Goal: Task Accomplishment & Management: Use online tool/utility

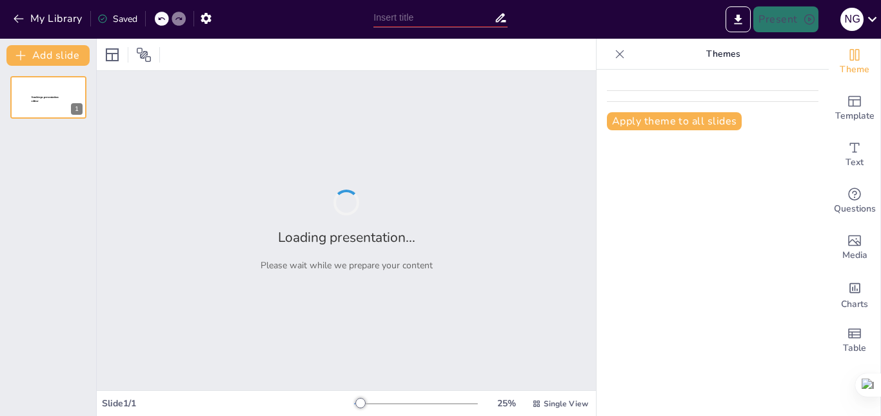
type input "Imported INFORME.pptx"
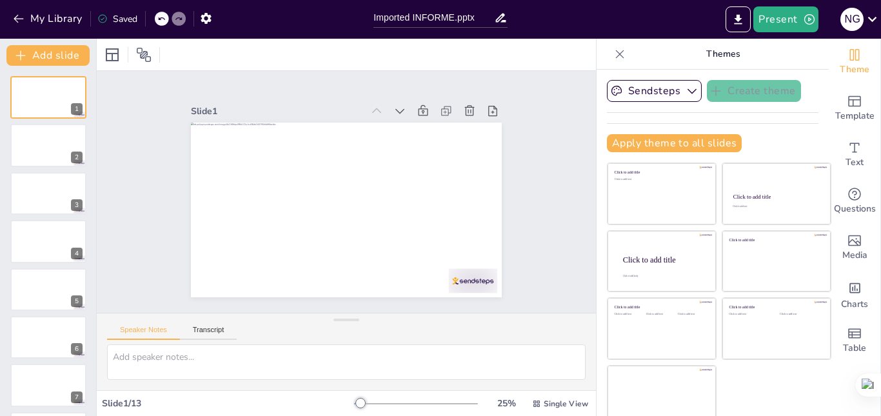
click at [518, 152] on div "Slide 1 Slide 2 Slide 3 Slide 4 Slide 5 Slide 6 Slide 7 Slide 8 Slide 9 Slide 1…" at bounding box center [346, 192] width 419 height 286
click at [518, 152] on div "Slide 1 Slide 2 Slide 3 Slide 4 Slide 5 Slide 6 Slide 7 Slide 8 Slide 9 Slide 1…" at bounding box center [346, 192] width 437 height 374
click at [518, 152] on div "Slide 1 Slide 2 Slide 3 Slide 4 Slide 5 Slide 6 Slide 7 Slide 8 Slide 9 Slide 1…" at bounding box center [346, 192] width 419 height 286
click at [518, 152] on div "Slide 1 Slide 2 Slide 3 Slide 4 Slide 5 Slide 6 Slide 7 Slide 8 Slide 9 Slide 1…" at bounding box center [346, 192] width 348 height 436
click at [518, 152] on div "Slide 1 Slide 2 Slide 3 Slide 4 Slide 5 Slide 6 Slide 7 Slide 8 Slide 9 Slide 1…" at bounding box center [346, 192] width 419 height 286
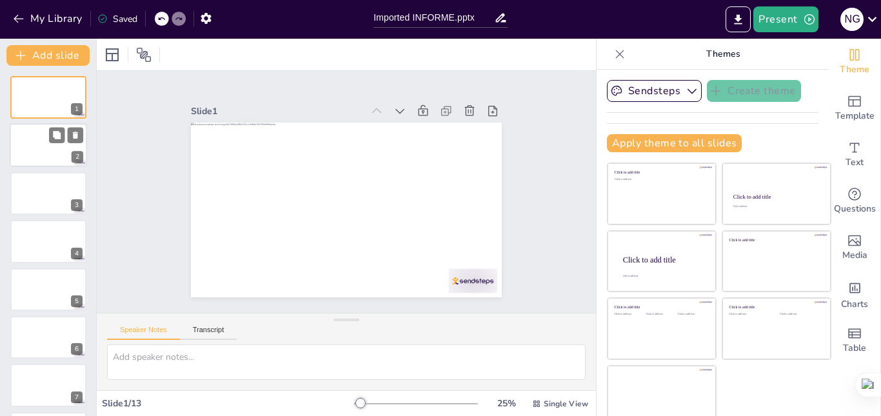
click at [59, 144] on div at bounding box center [48, 146] width 77 height 44
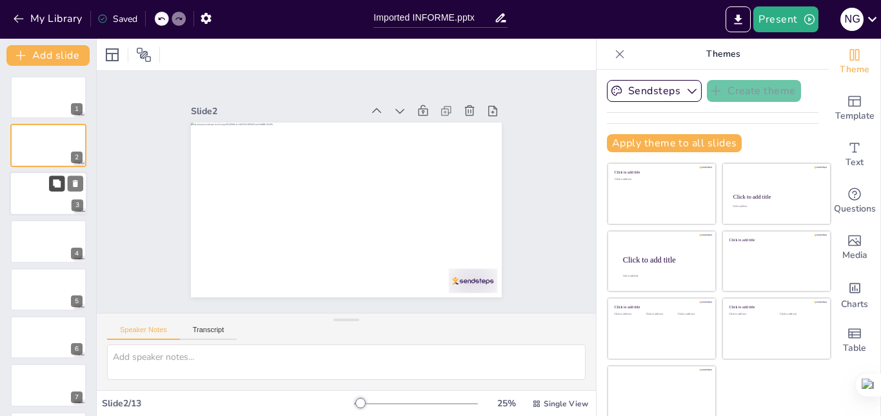
click at [57, 189] on button at bounding box center [56, 183] width 15 height 15
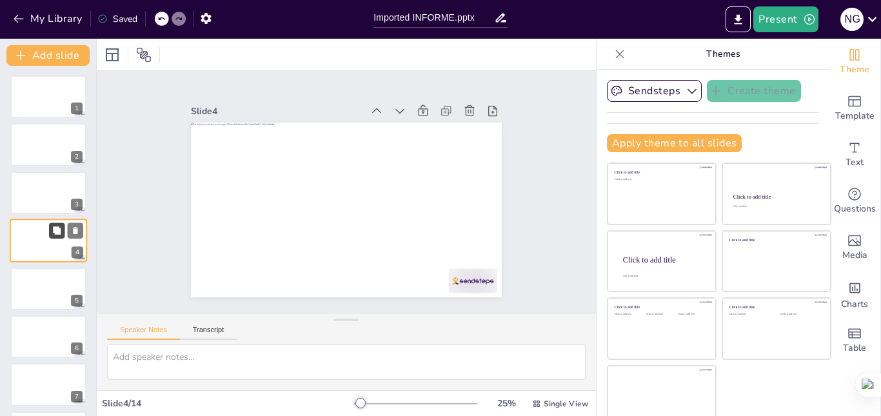
click at [55, 234] on icon at bounding box center [57, 230] width 8 height 8
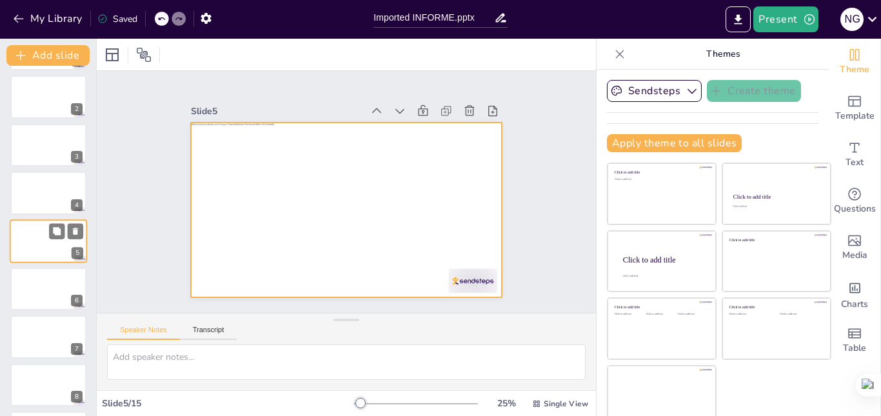
click at [52, 249] on div at bounding box center [48, 241] width 77 height 44
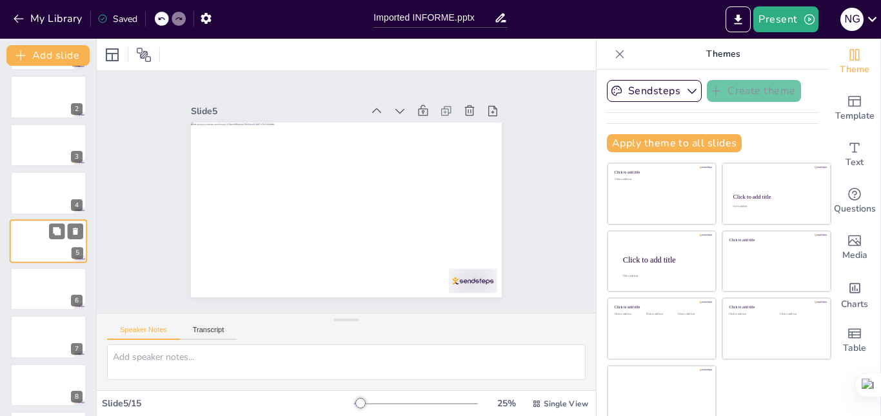
click at [52, 249] on div at bounding box center [48, 241] width 77 height 44
click at [30, 194] on div at bounding box center [48, 193] width 77 height 44
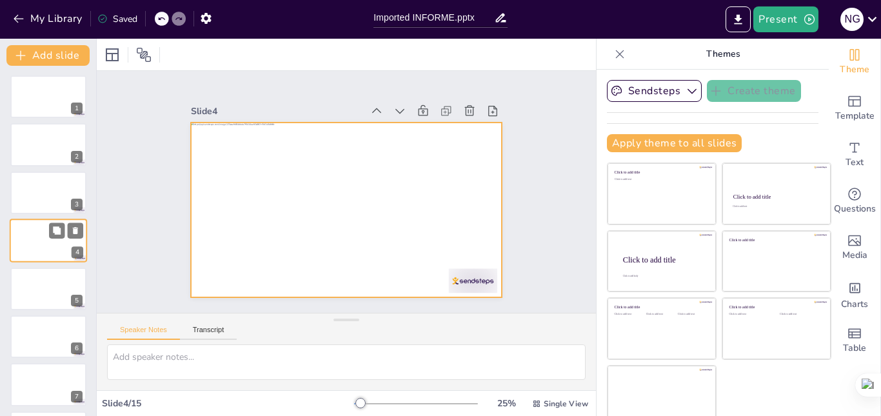
click at [35, 236] on div at bounding box center [48, 241] width 77 height 44
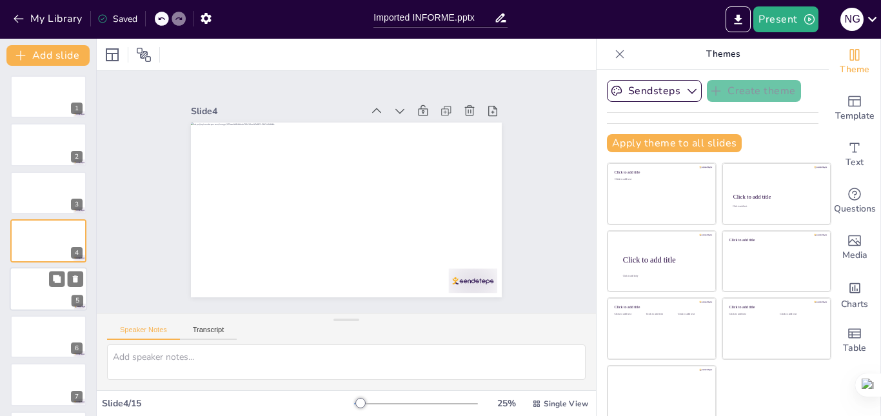
click at [32, 277] on div at bounding box center [48, 289] width 77 height 44
click at [40, 297] on div at bounding box center [48, 289] width 77 height 44
click at [39, 329] on div at bounding box center [48, 337] width 77 height 44
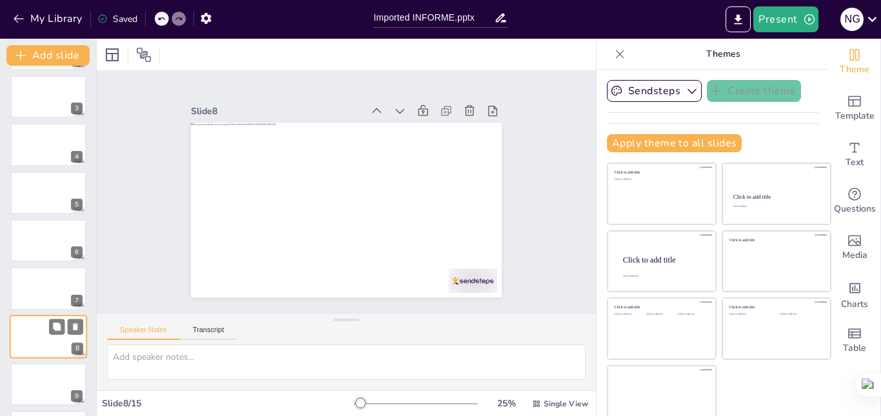
scroll to position [192, 0]
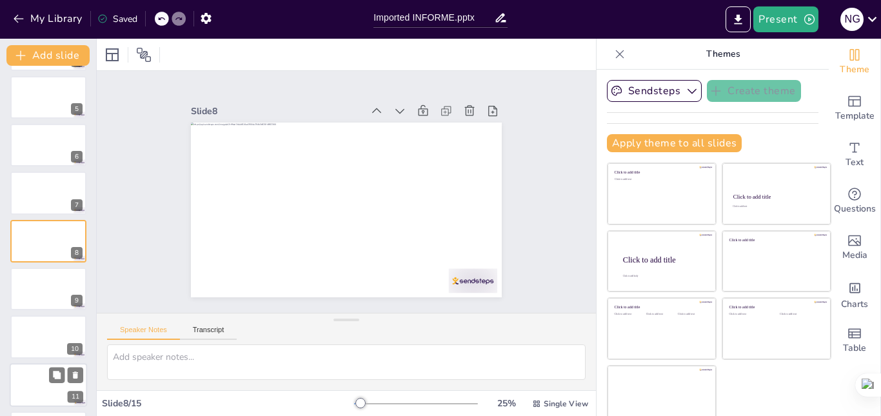
click at [30, 376] on div at bounding box center [48, 385] width 77 height 44
click at [41, 408] on div "1 2 3 4 5 6 7 8 9 10 11 12 13 14 15" at bounding box center [48, 97] width 96 height 715
click at [39, 374] on div at bounding box center [48, 385] width 77 height 44
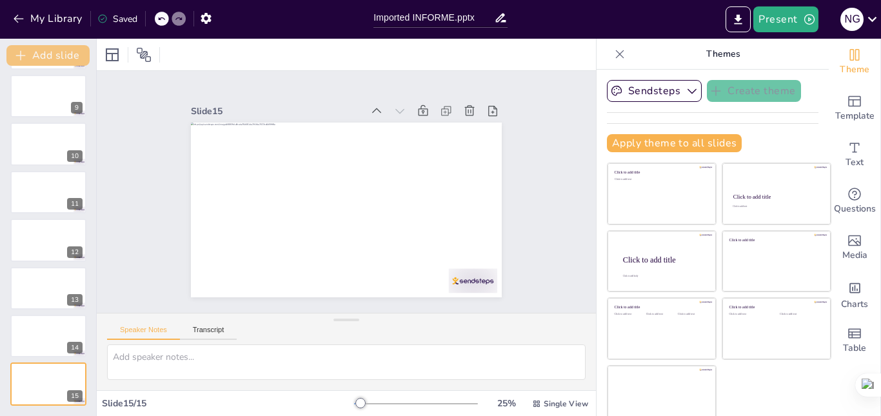
click at [55, 55] on button "Add slide" at bounding box center [47, 55] width 83 height 21
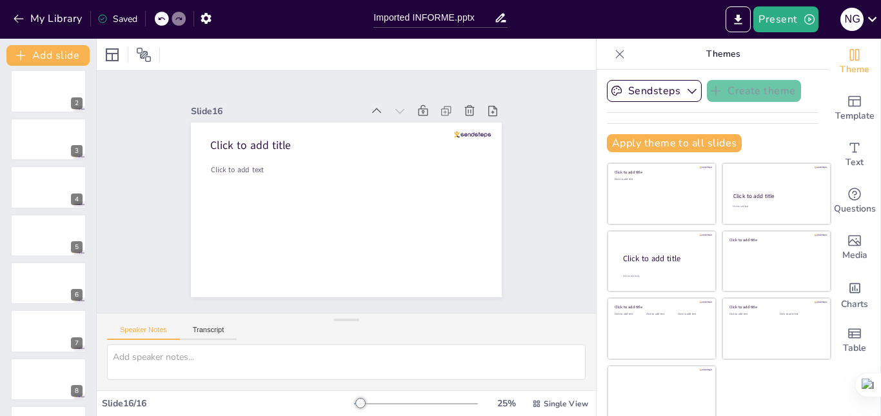
scroll to position [0, 0]
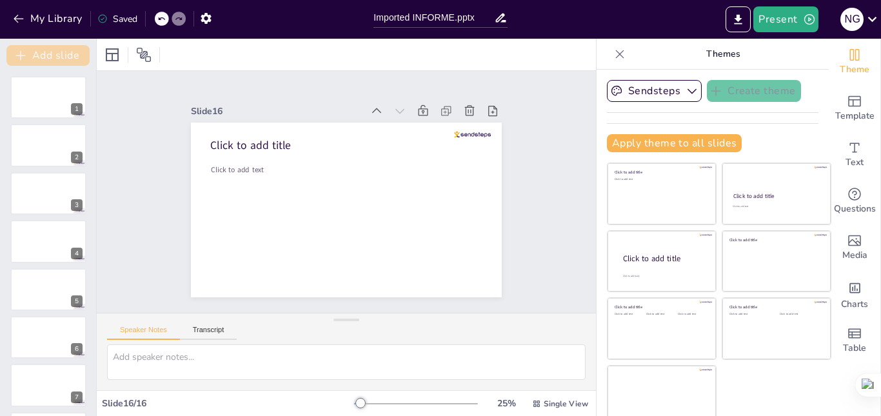
click at [47, 49] on button "Add slide" at bounding box center [47, 55] width 83 height 21
click at [51, 55] on button "Add slide" at bounding box center [47, 55] width 83 height 21
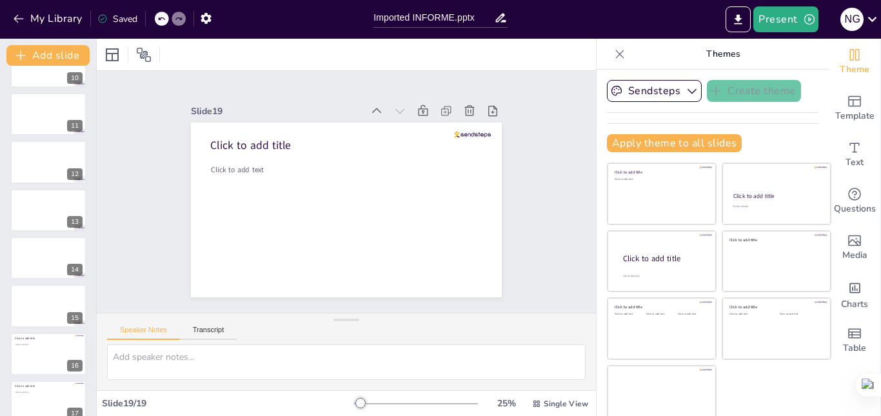
scroll to position [470, 0]
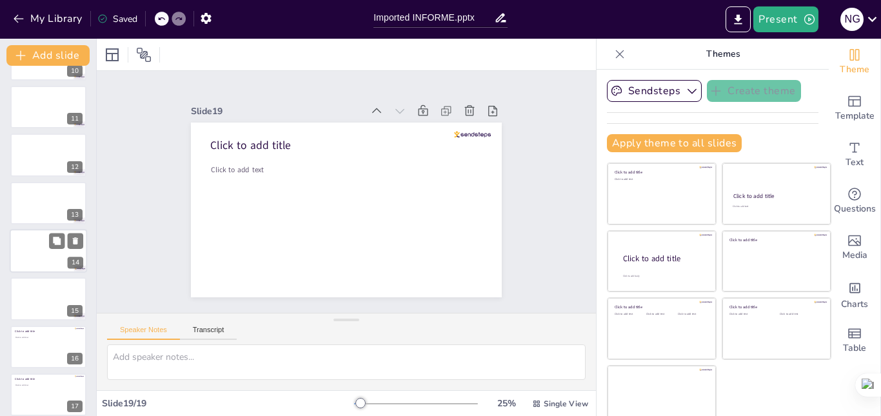
click at [52, 250] on div at bounding box center [48, 251] width 77 height 44
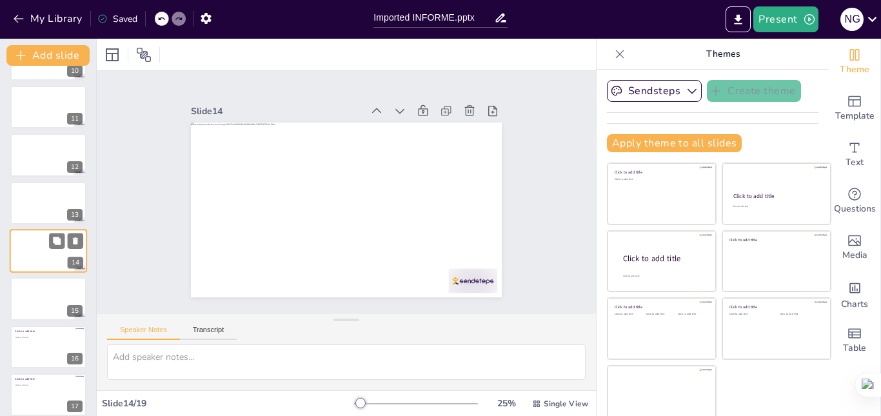
scroll to position [481, 0]
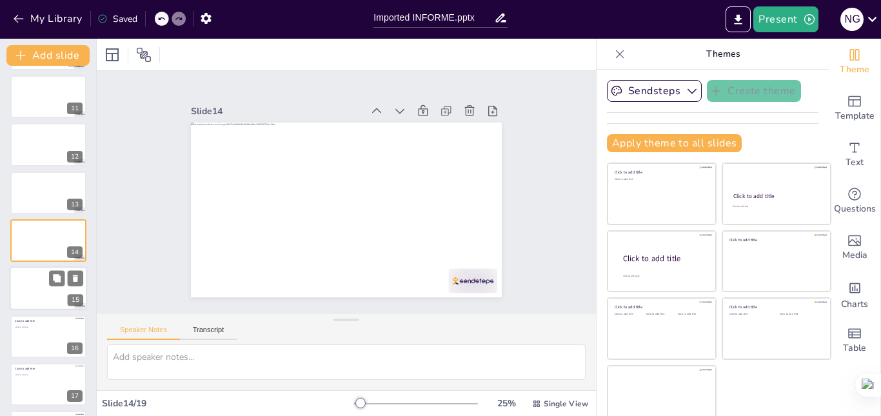
click at [28, 278] on div at bounding box center [48, 289] width 77 height 44
click at [28, 278] on p "Click to add text" at bounding box center [47, 279] width 65 height 3
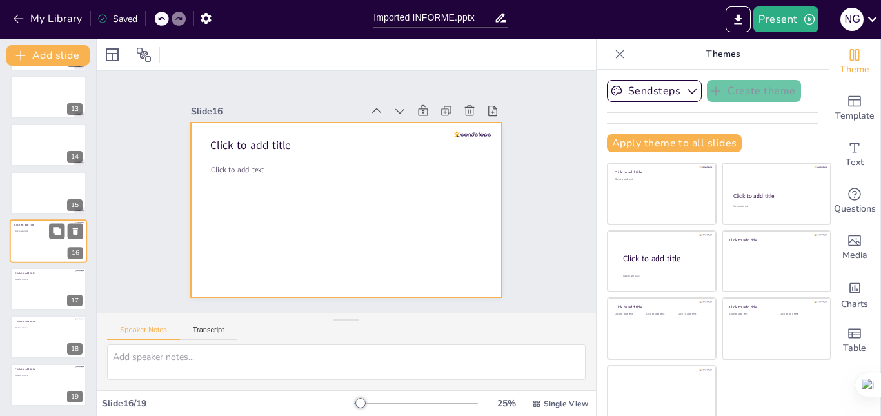
click at [32, 244] on div at bounding box center [48, 241] width 77 height 44
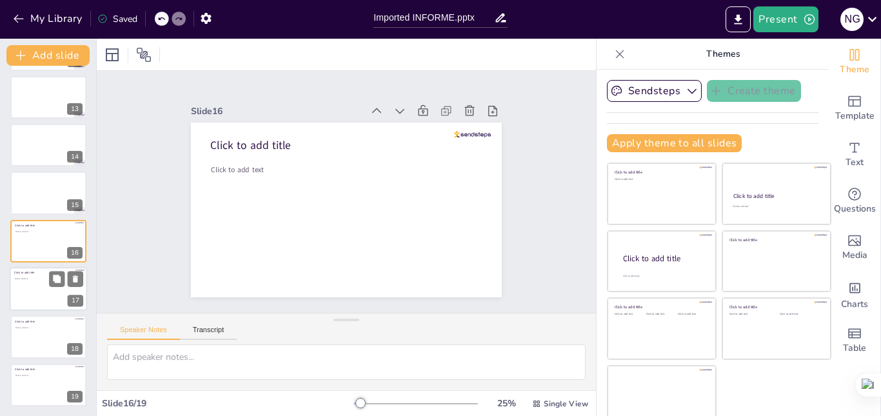
click at [43, 292] on div at bounding box center [48, 289] width 77 height 44
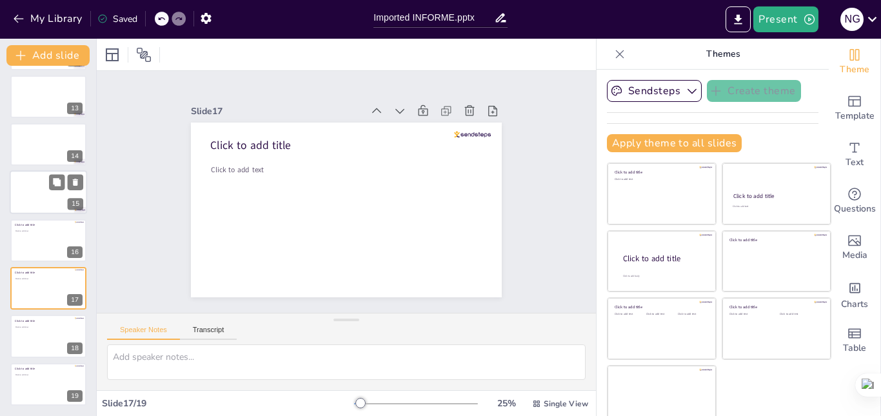
click at [37, 177] on div at bounding box center [48, 193] width 77 height 44
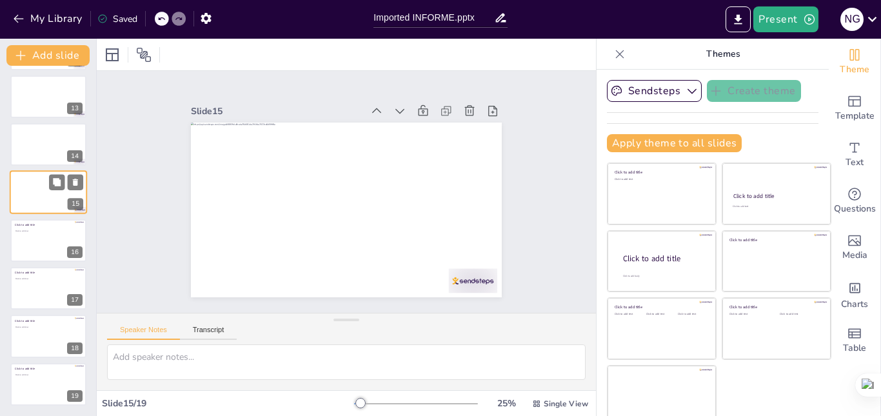
scroll to position [528, 0]
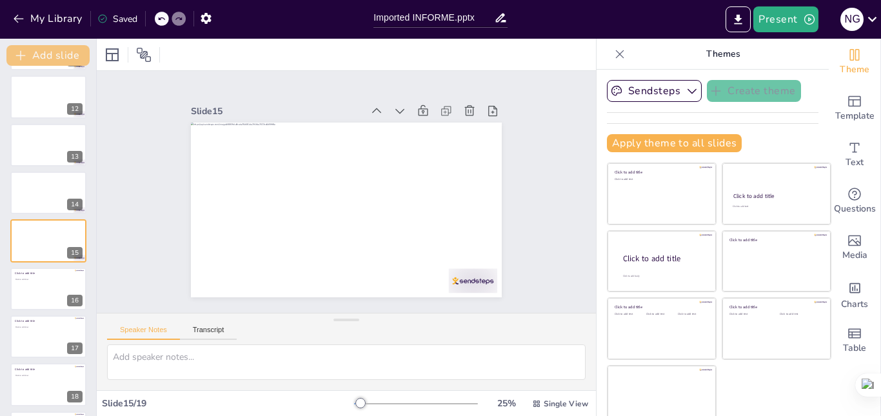
click at [65, 52] on button "Add slide" at bounding box center [47, 55] width 83 height 21
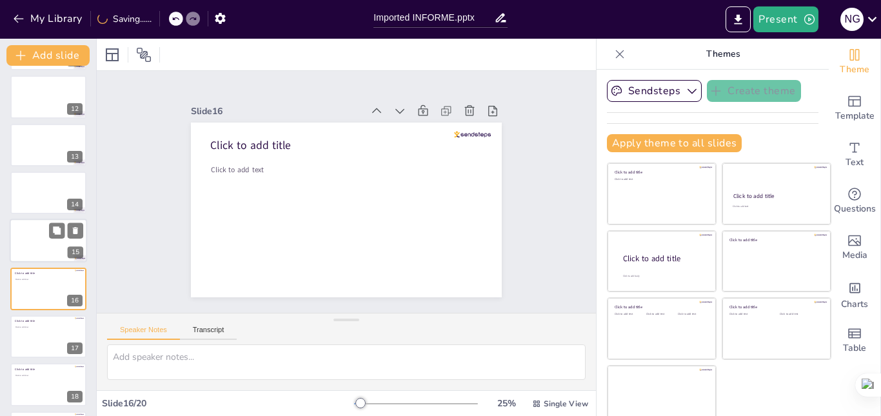
click at [36, 227] on div at bounding box center [48, 241] width 77 height 44
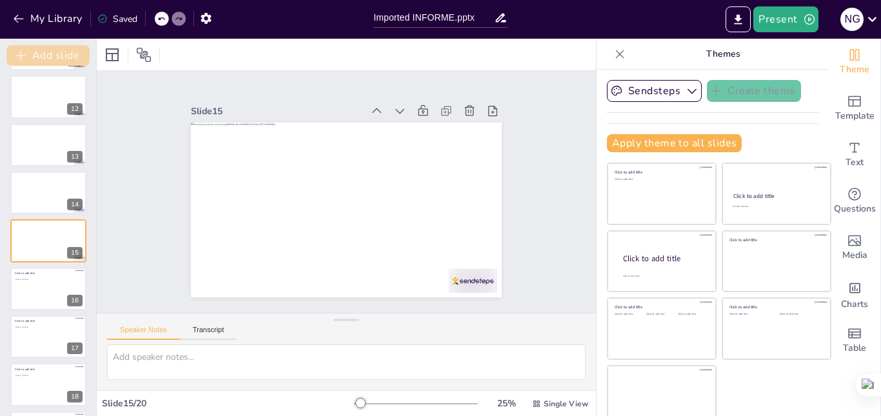
click at [70, 52] on button "Add slide" at bounding box center [47, 55] width 83 height 21
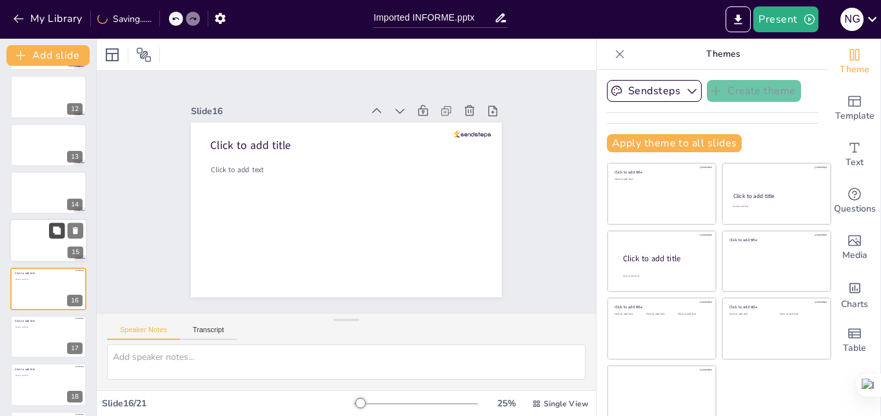
click at [49, 228] on button at bounding box center [56, 230] width 15 height 15
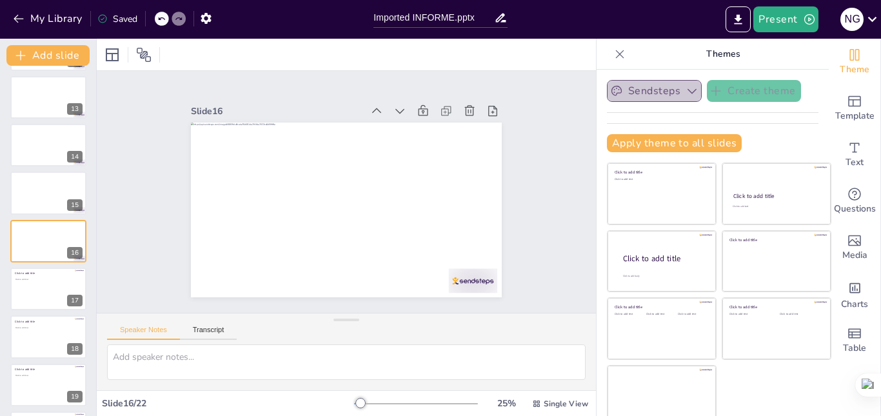
click at [686, 89] on icon "button" at bounding box center [692, 91] width 13 height 13
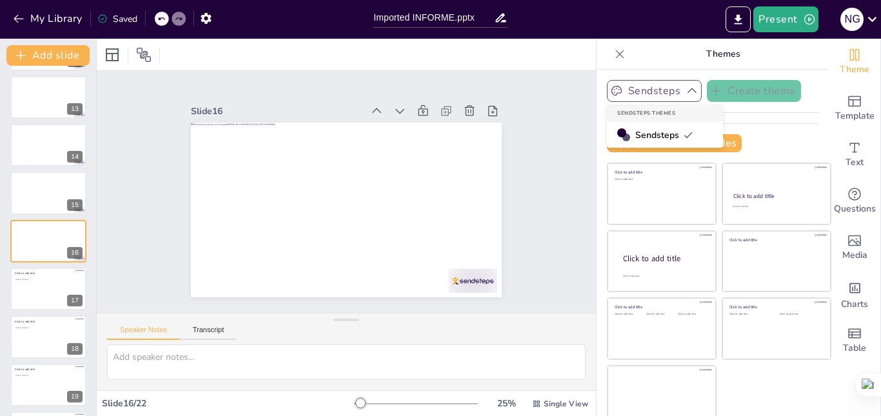
click at [645, 136] on span "Sendsteps" at bounding box center [665, 135] width 58 height 12
click at [211, 332] on button "Transcript" at bounding box center [208, 333] width 57 height 14
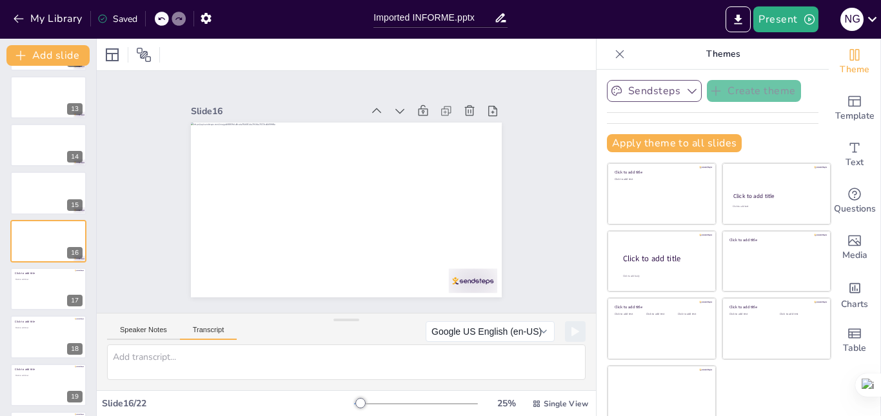
click at [211, 332] on button "Transcript" at bounding box center [208, 333] width 57 height 14
click at [152, 332] on button "Speaker Notes" at bounding box center [143, 333] width 73 height 14
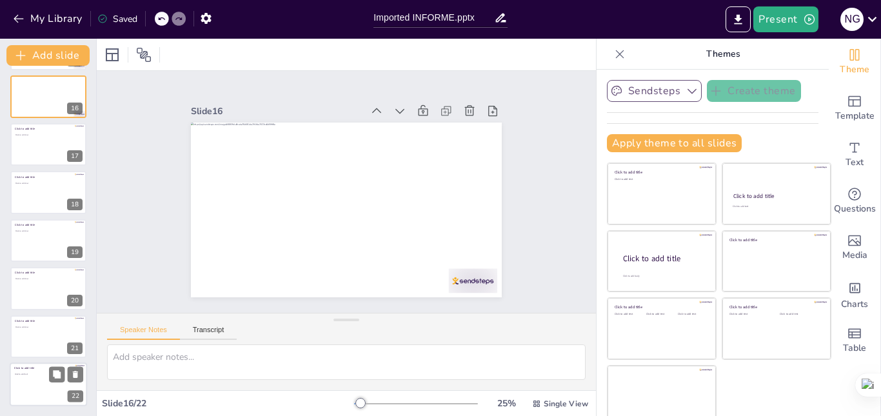
click at [58, 387] on div at bounding box center [48, 385] width 77 height 44
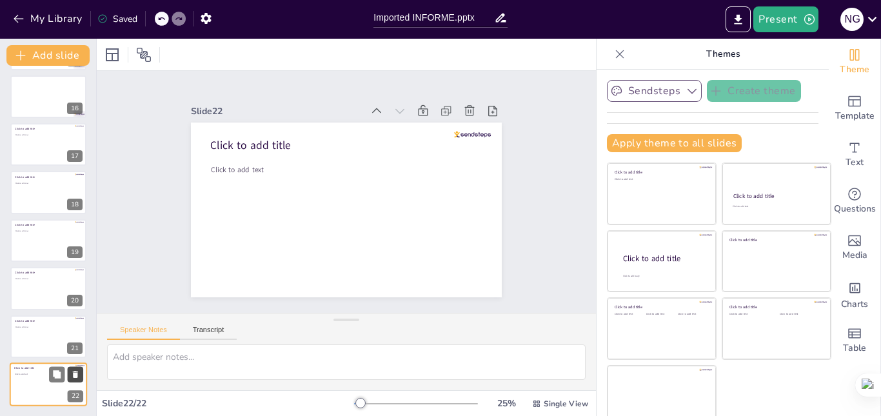
click at [78, 369] on button at bounding box center [75, 374] width 15 height 15
click at [78, 369] on button at bounding box center [74, 374] width 15 height 15
click at [78, 370] on icon at bounding box center [74, 374] width 9 height 9
click at [78, 369] on button at bounding box center [74, 374] width 15 height 15
click at [78, 370] on icon at bounding box center [74, 374] width 9 height 9
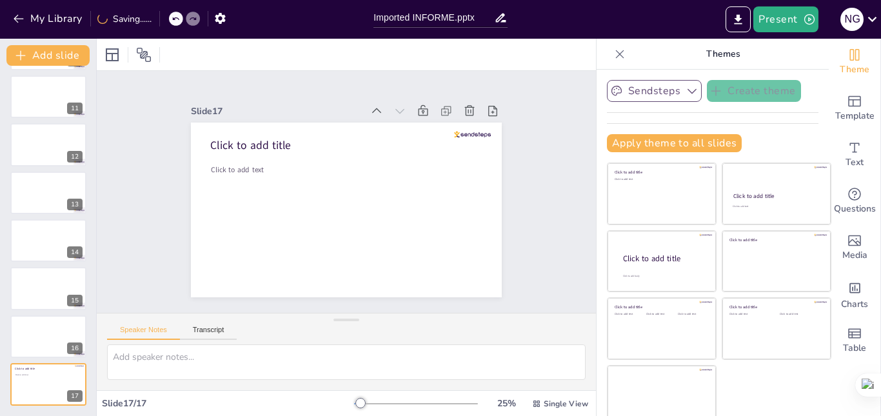
click at [78, 369] on button at bounding box center [74, 374] width 15 height 15
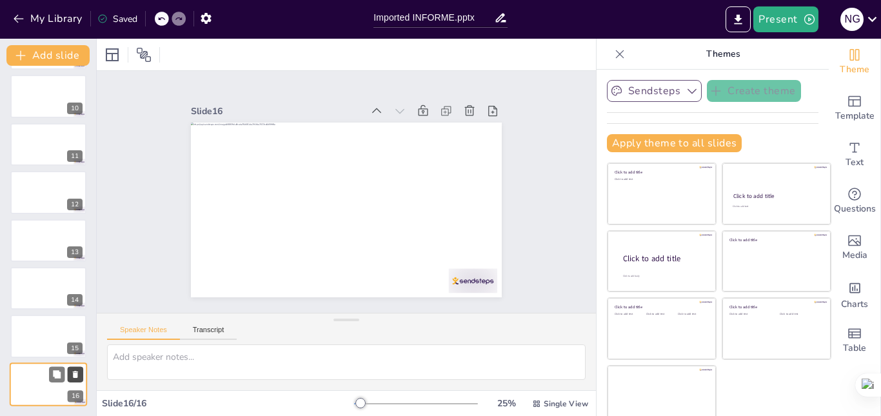
click at [76, 371] on icon at bounding box center [75, 374] width 9 height 9
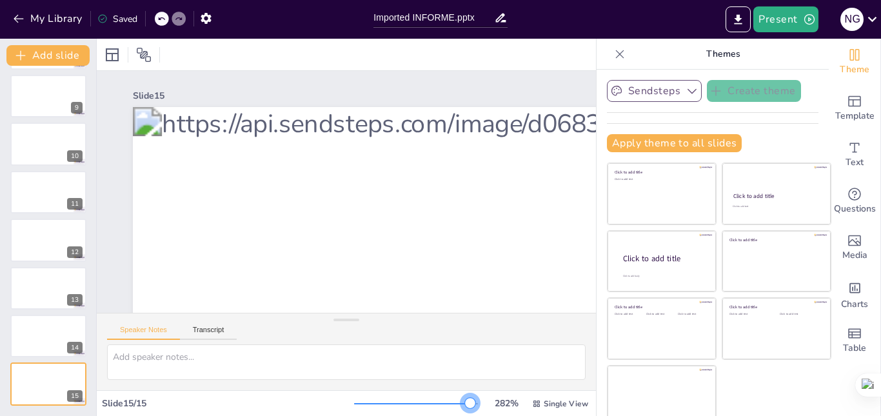
click at [452, 404] on div at bounding box center [416, 404] width 124 height 10
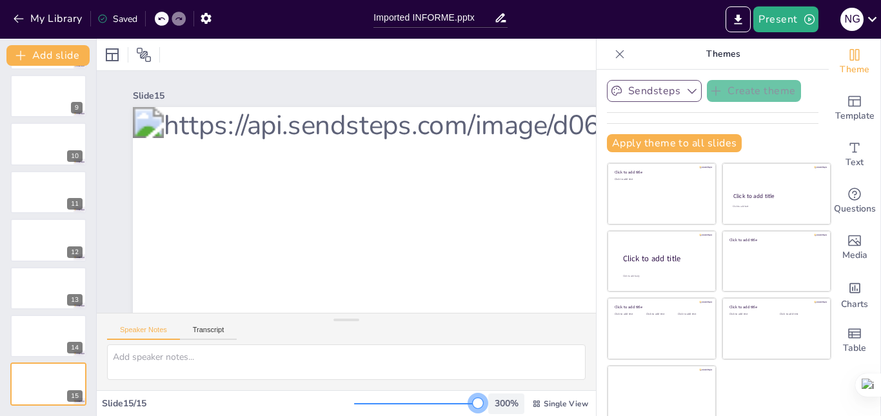
drag, startPoint x: 452, startPoint y: 404, endPoint x: 472, endPoint y: 406, distance: 19.5
click at [472, 406] on div "300 % Single View" at bounding box center [472, 404] width 237 height 21
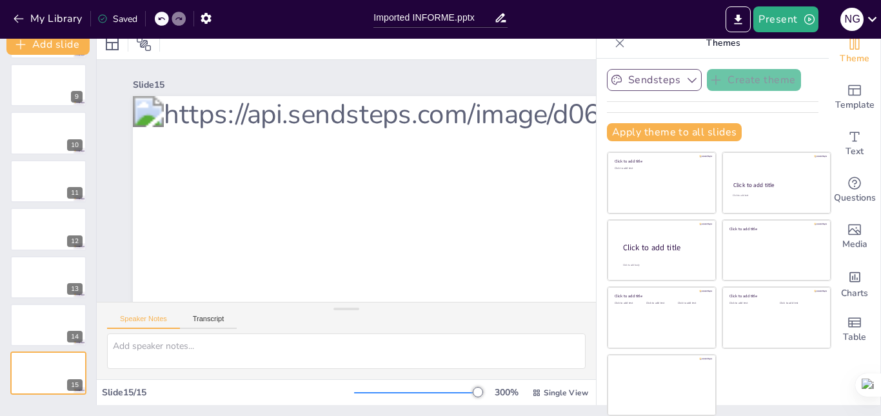
scroll to position [0, 0]
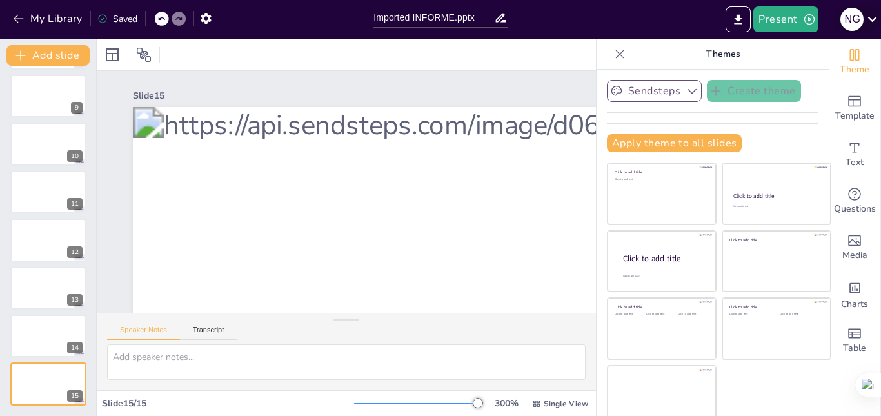
click at [873, 13] on icon at bounding box center [872, 18] width 17 height 17
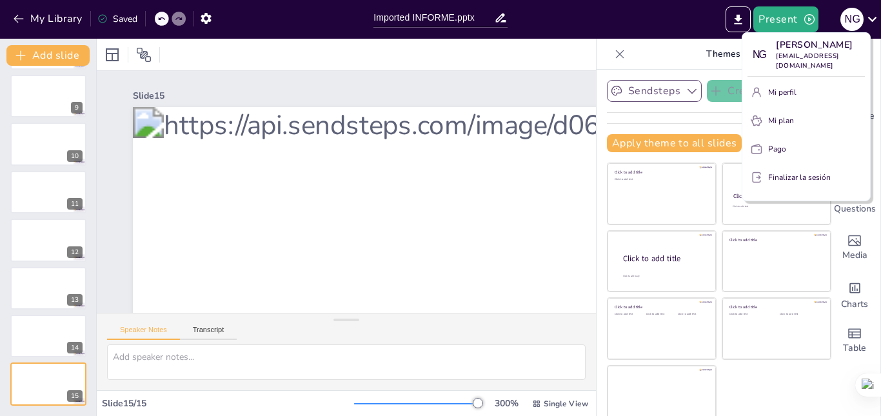
click at [538, 87] on div at bounding box center [440, 208] width 881 height 416
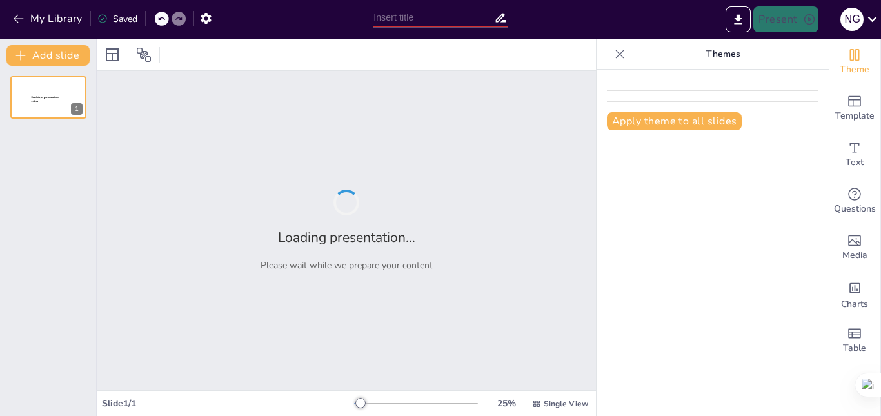
type input "Imported INFORME.pptx"
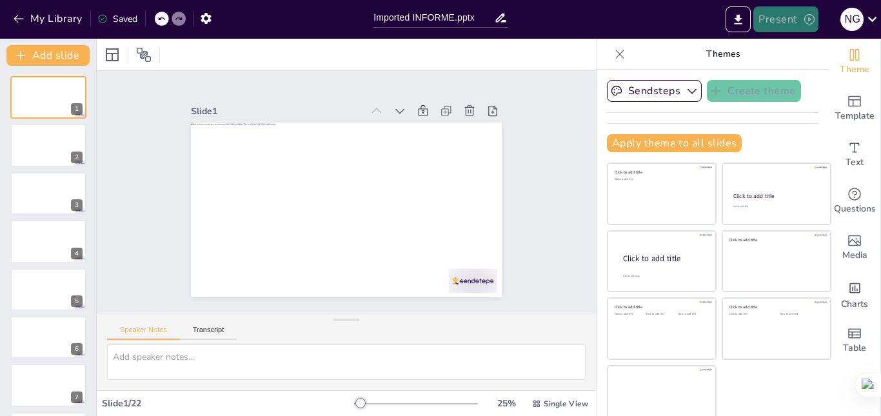
click at [788, 15] on button "Present" at bounding box center [786, 19] width 65 height 26
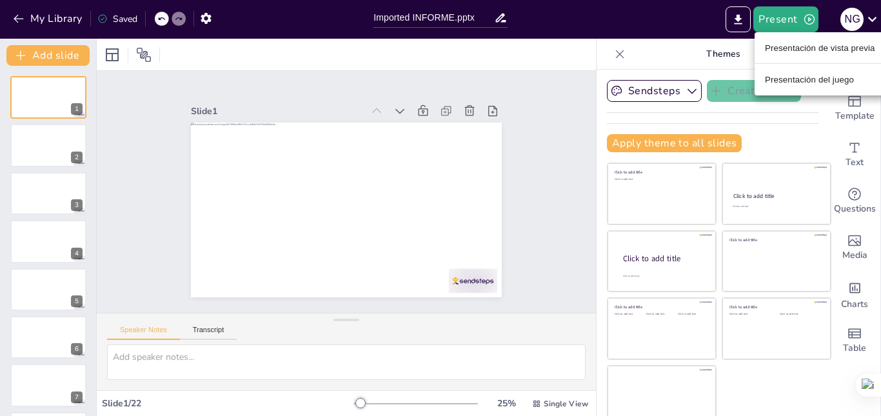
click at [789, 48] on font "Presentación de vista previa" at bounding box center [820, 48] width 110 height 10
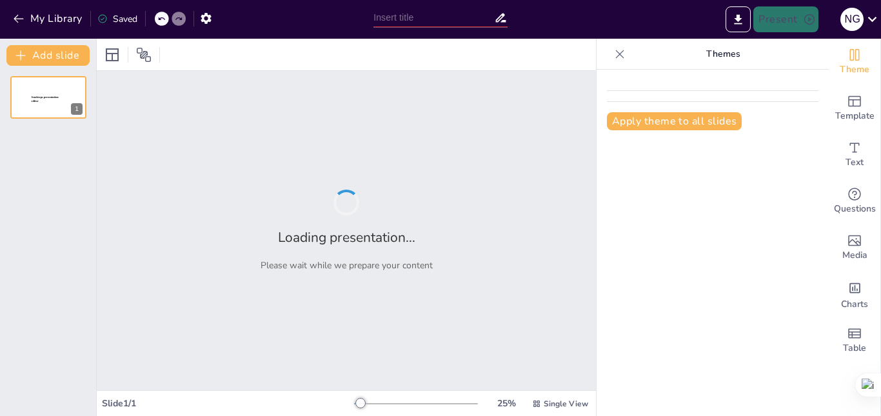
type input "Imported INFORME.pptx"
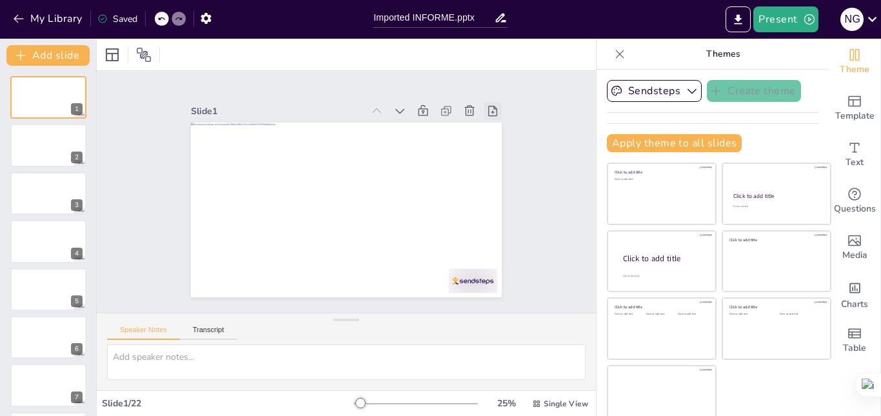
click at [487, 110] on icon at bounding box center [493, 111] width 13 height 13
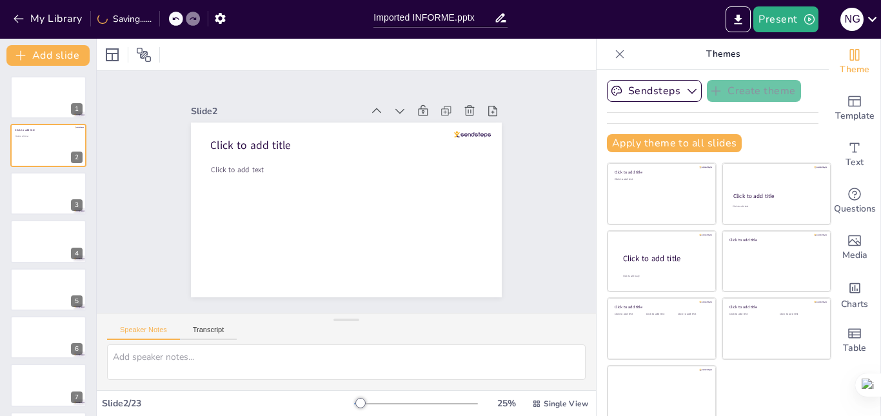
click at [487, 110] on icon at bounding box center [493, 111] width 13 height 13
click at [494, 119] on icon at bounding box center [501, 126] width 14 height 14
click at [463, 108] on icon at bounding box center [469, 111] width 13 height 13
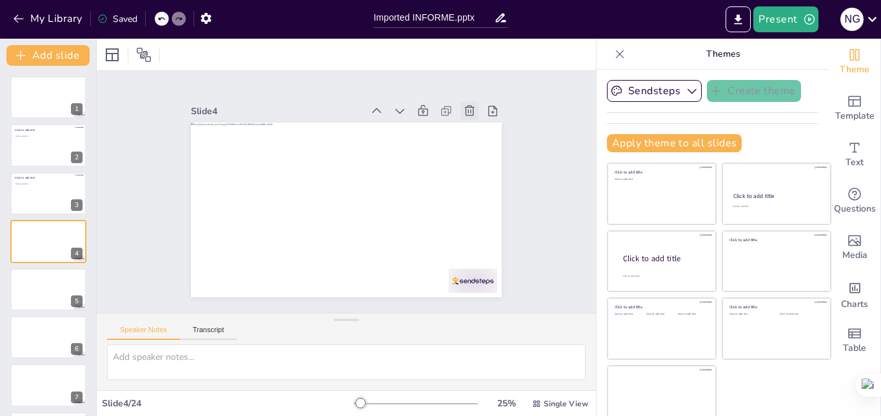
click at [470, 117] on icon at bounding box center [477, 124] width 14 height 14
click at [71, 150] on div at bounding box center [48, 146] width 77 height 44
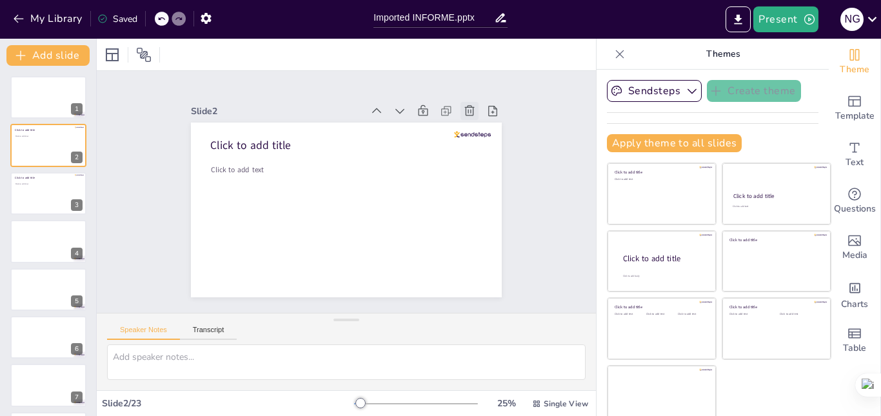
click at [468, 114] on div at bounding box center [478, 124] width 20 height 20
click at [463, 105] on icon at bounding box center [469, 111] width 13 height 13
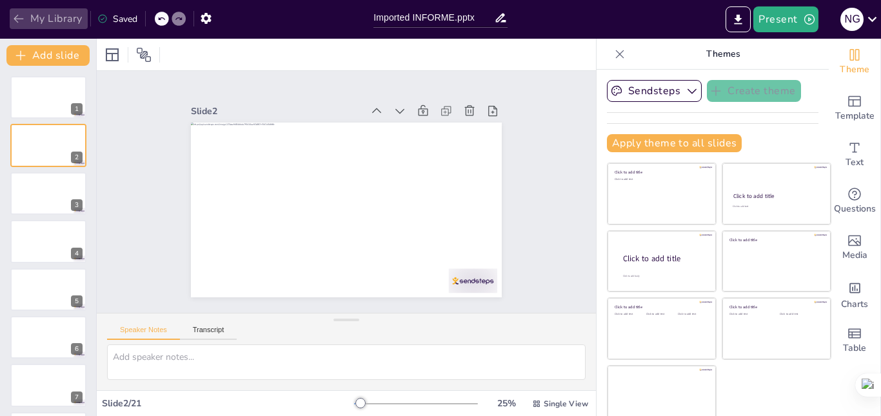
click at [63, 15] on button "My Library" at bounding box center [49, 18] width 78 height 21
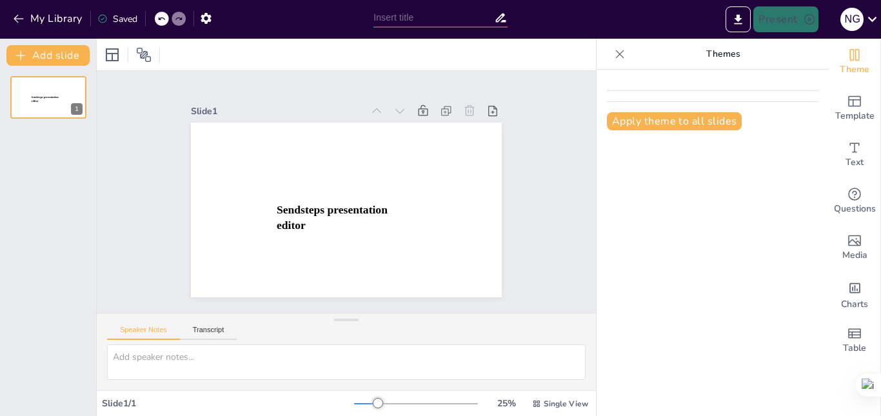
scroll to position [440, 0]
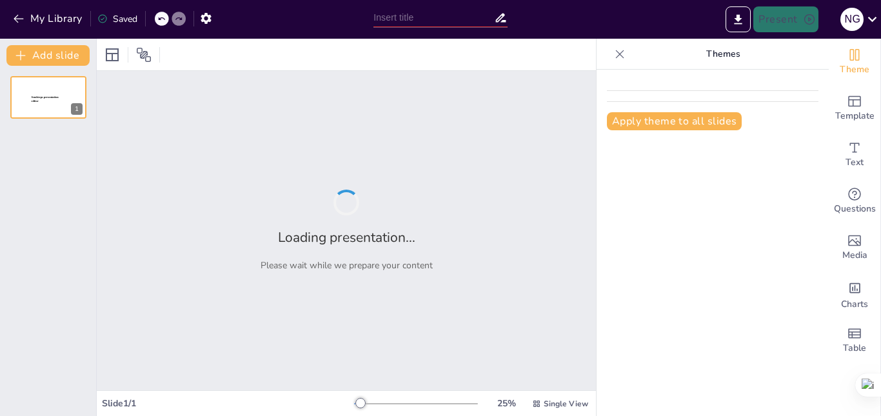
type input "Imported INFORME.pptx"
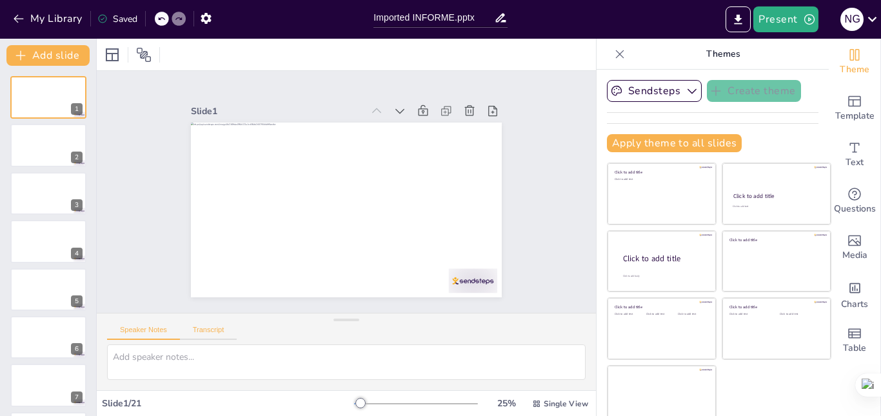
click at [217, 329] on button "Transcript" at bounding box center [208, 333] width 57 height 14
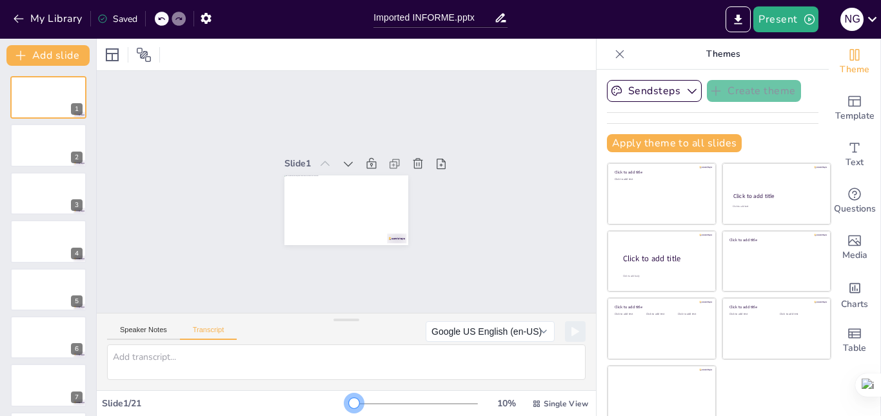
drag, startPoint x: 345, startPoint y: 402, endPoint x: 281, endPoint y: 413, distance: 65.5
click at [281, 413] on div "Slide 1 / 21 10 % Single View" at bounding box center [346, 404] width 499 height 21
click at [750, 10] on button "Export to PowerPoint" at bounding box center [738, 19] width 25 height 26
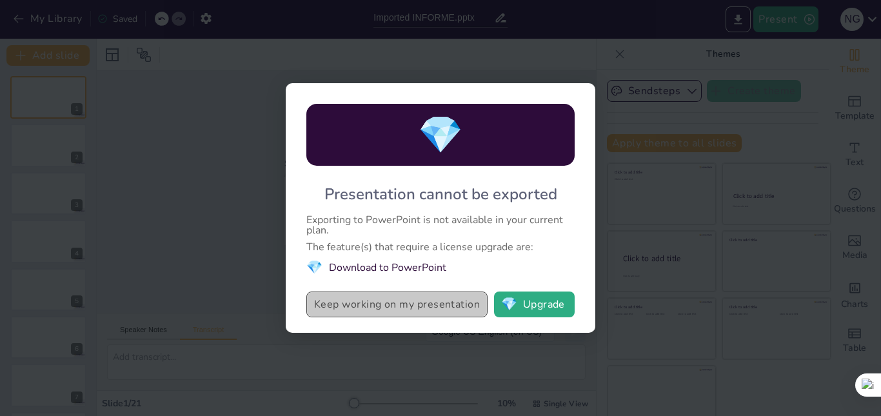
click at [464, 302] on button "Keep working on my presentation" at bounding box center [397, 305] width 181 height 26
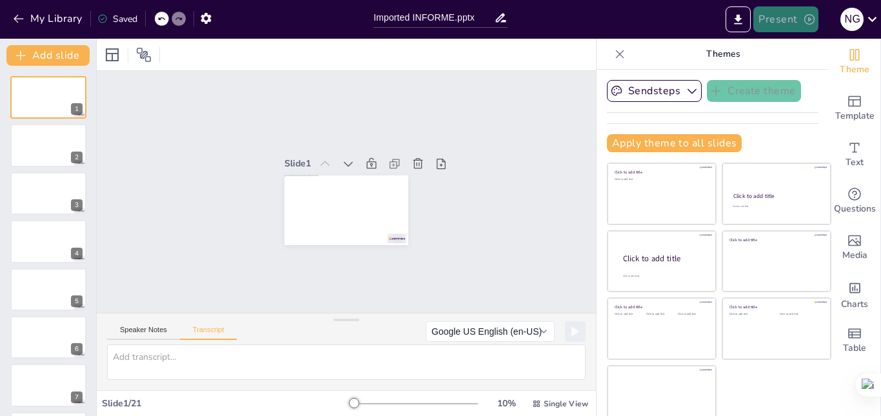
click at [792, 15] on button "Present" at bounding box center [786, 19] width 65 height 26
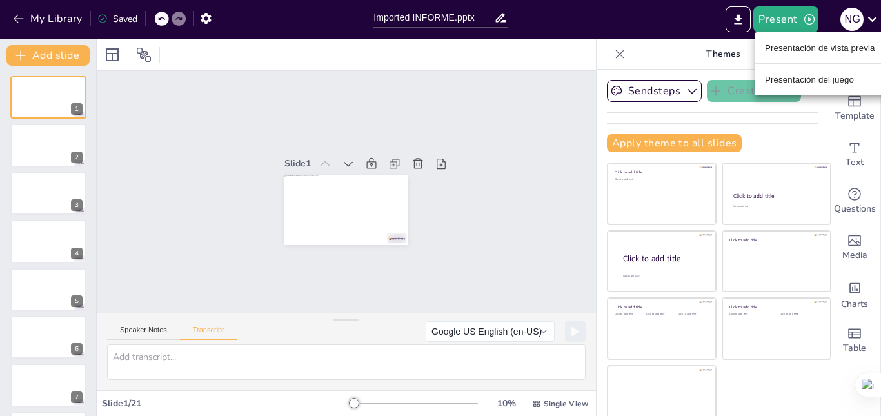
click at [800, 47] on font "Presentación de vista previa" at bounding box center [820, 48] width 110 height 10
